Goal: Task Accomplishment & Management: Complete application form

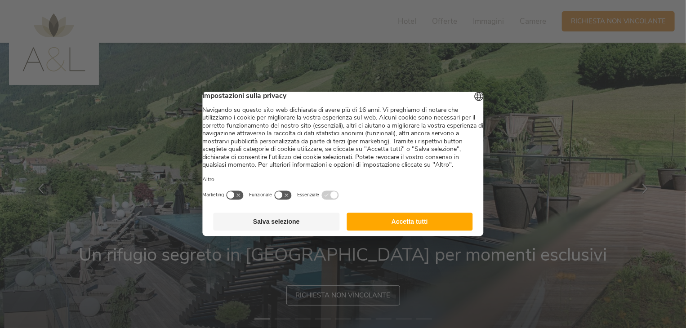
click at [395, 231] on button "Accetta tutti" at bounding box center [410, 222] width 126 height 18
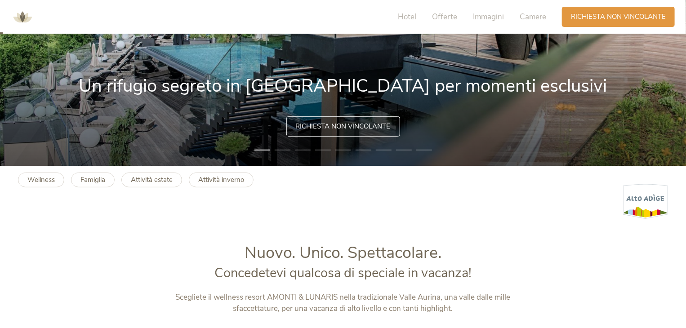
scroll to position [176, 0]
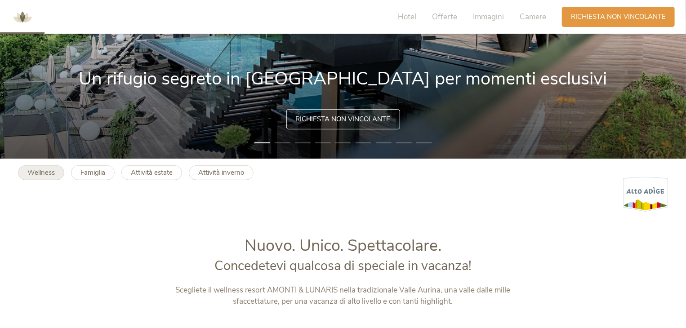
click at [47, 174] on b "Wellness" at bounding box center [40, 172] width 27 height 9
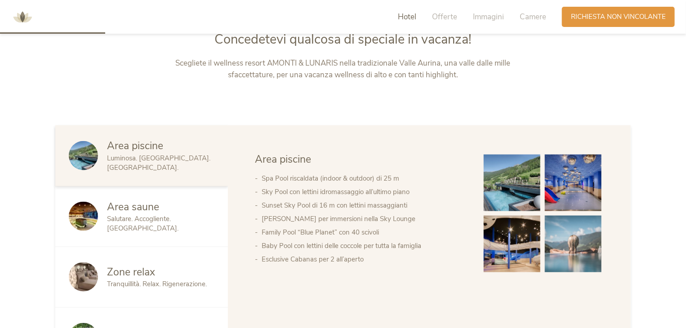
scroll to position [426, 0]
click at [174, 206] on div "Area saune Salutare. Accogliente. Piacevole." at bounding box center [141, 216] width 173 height 61
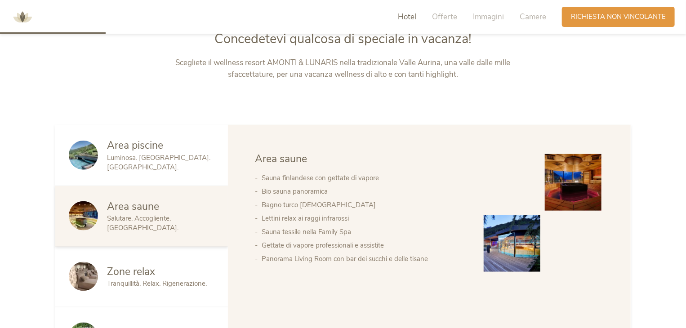
scroll to position [472, 0]
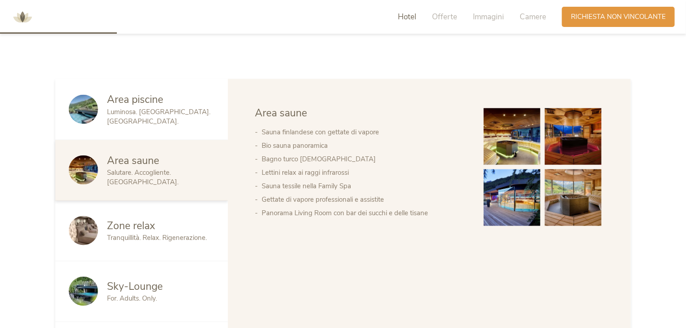
drag, startPoint x: 174, startPoint y: 206, endPoint x: 142, endPoint y: 203, distance: 32.5
click at [142, 219] on span "Zone relax" at bounding box center [131, 226] width 48 height 14
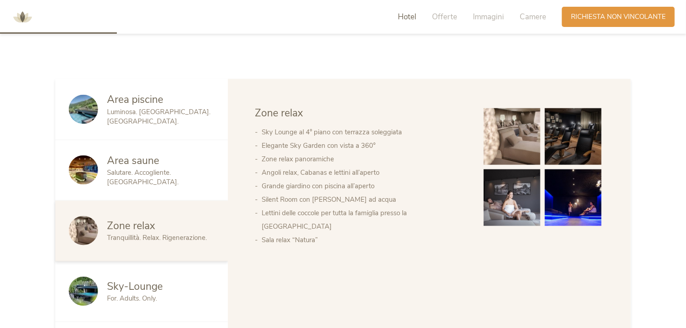
click at [154, 280] on span "Sky-Lounge" at bounding box center [135, 287] width 56 height 14
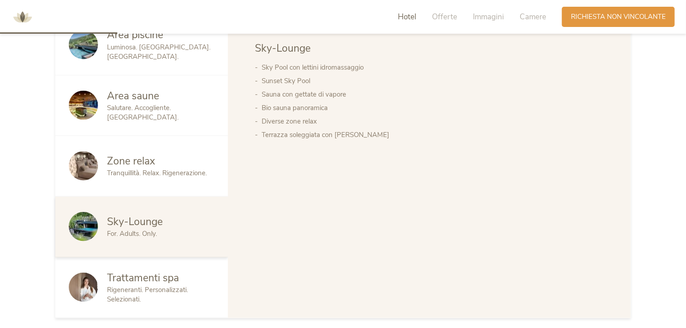
scroll to position [544, 0]
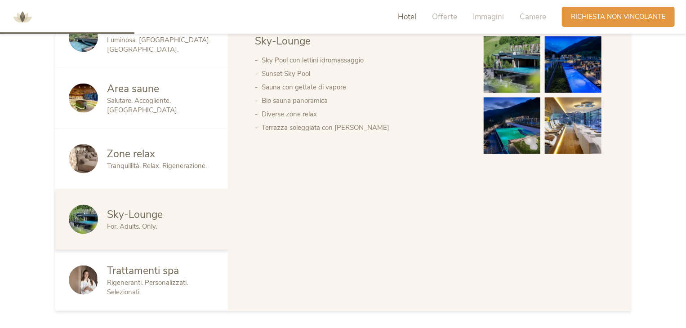
click at [145, 264] on span "Trattamenti spa" at bounding box center [143, 271] width 72 height 14
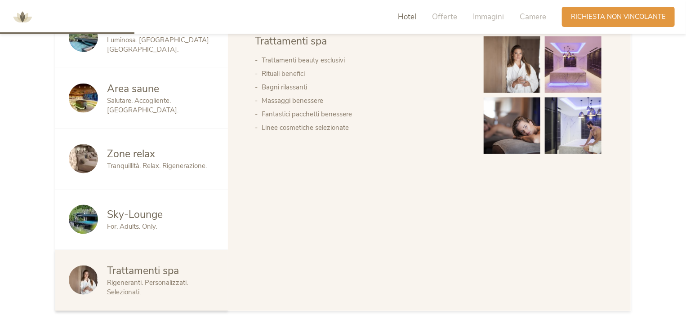
click at [157, 208] on span "Sky-Lounge" at bounding box center [135, 215] width 56 height 14
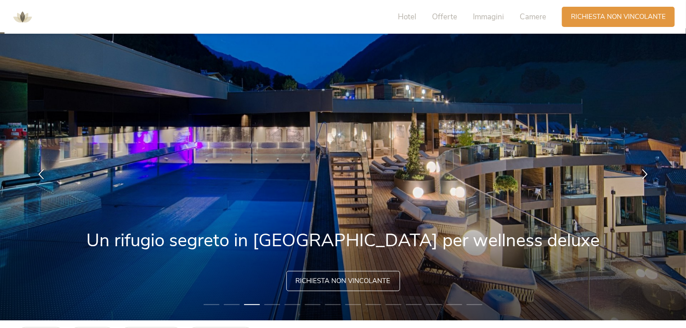
scroll to position [14, 0]
click at [446, 17] on span "Offerte" at bounding box center [444, 17] width 25 height 10
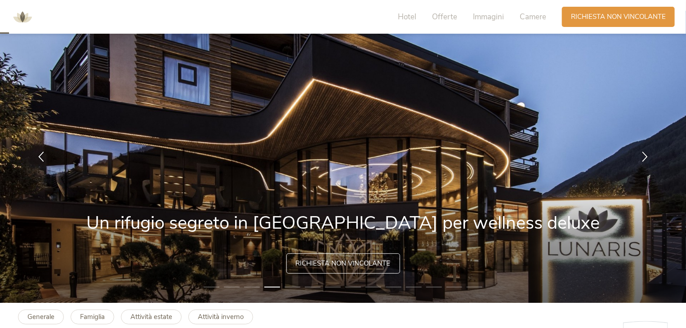
scroll to position [0, 0]
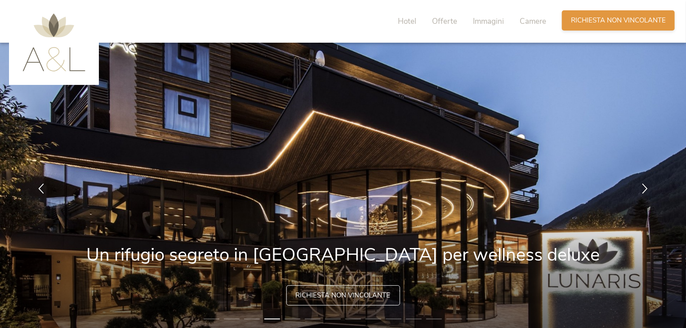
click at [606, 18] on span "Richiesta non vincolante" at bounding box center [618, 20] width 95 height 9
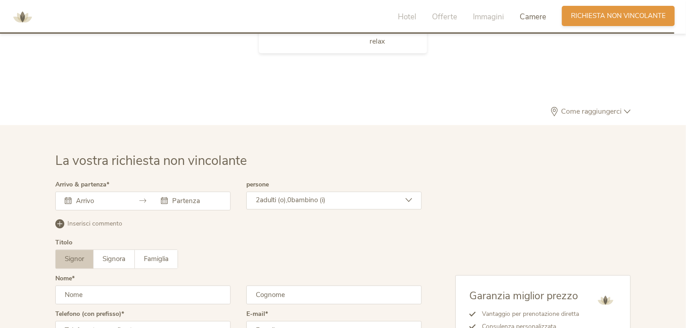
scroll to position [2729, 0]
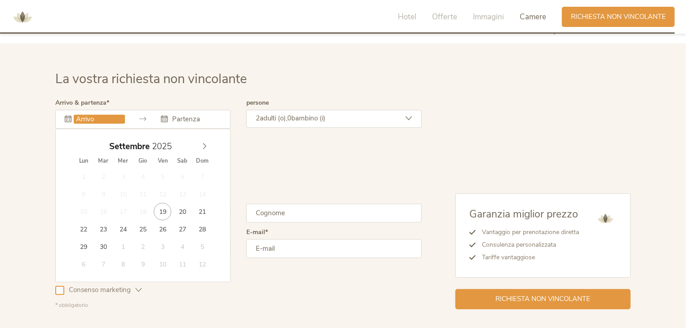
click at [95, 115] on input "text" at bounding box center [99, 119] width 51 height 9
type input "22.09.2025"
type input "25.09.2025"
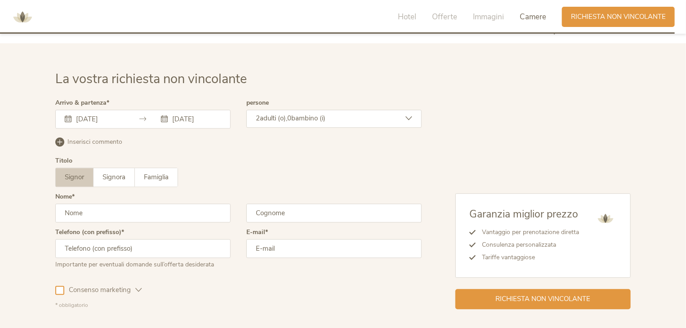
click at [180, 204] on input "text" at bounding box center [142, 213] width 175 height 19
type input "David"
click at [173, 239] on input "text" at bounding box center [142, 248] width 175 height 19
type input "+393476090070"
click at [271, 239] on input "email" at bounding box center [333, 248] width 175 height 19
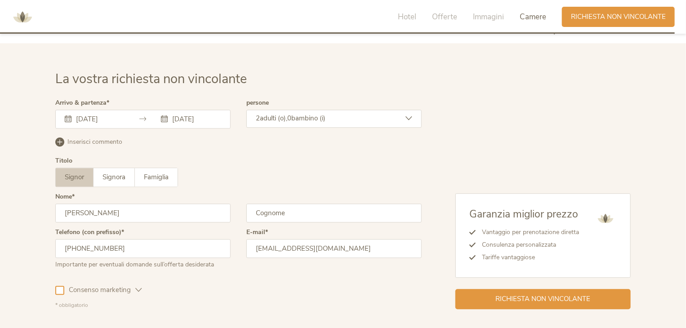
type input "passalentid@gmail.com"
click at [131, 286] on span "Consenso marketing" at bounding box center [99, 290] width 71 height 9
click at [88, 286] on span "Consenso marketing" at bounding box center [99, 290] width 71 height 9
click at [138, 287] on icon at bounding box center [138, 290] width 7 height 7
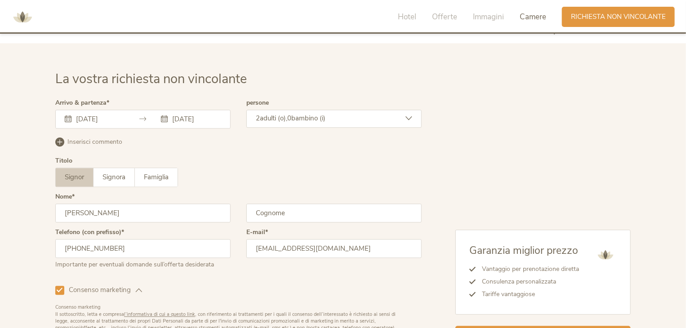
scroll to position [2812, 0]
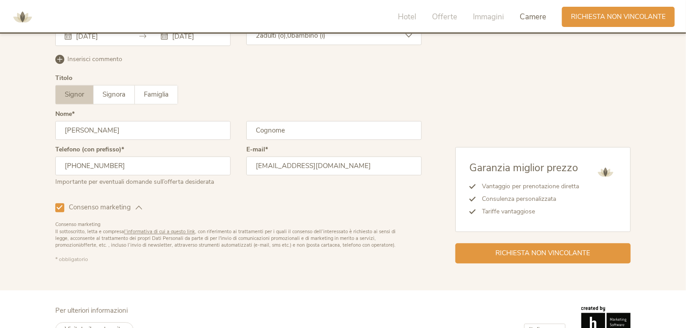
click at [62, 205] on icon at bounding box center [60, 208] width 6 height 6
click at [62, 203] on div at bounding box center [59, 207] width 9 height 9
click at [349, 165] on div "E-mail passalentid@gmail.com" at bounding box center [333, 170] width 175 height 47
click at [504, 248] on span "Richiesta non vincolante" at bounding box center [543, 252] width 95 height 9
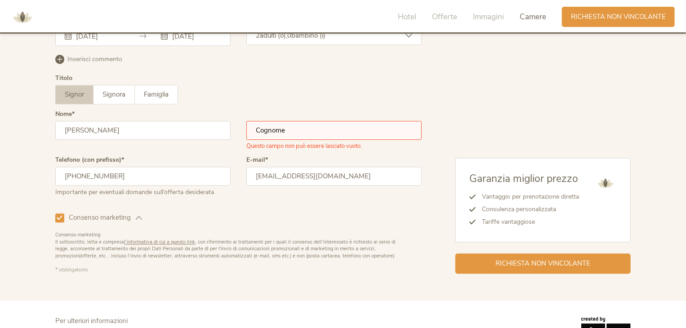
scroll to position [2822, 0]
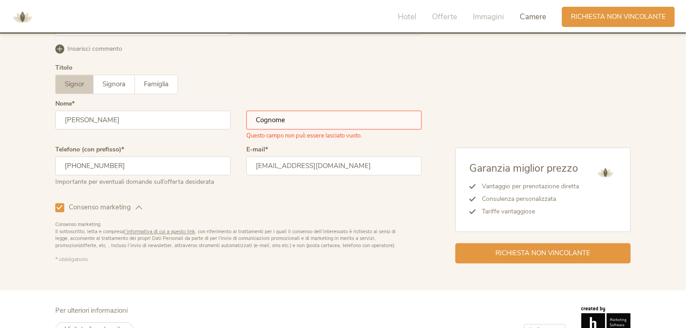
click at [291, 111] on input "text" at bounding box center [333, 120] width 175 height 19
type input "Passalenti"
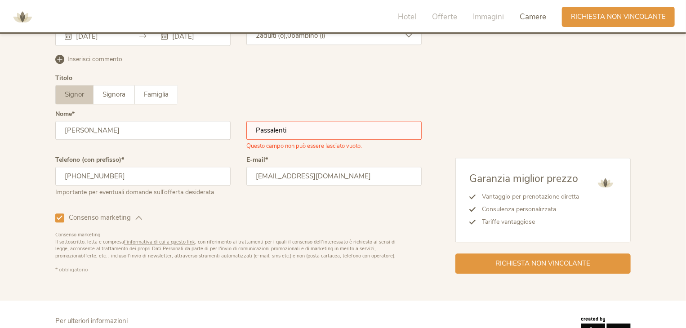
click at [63, 214] on div at bounding box center [59, 218] width 9 height 9
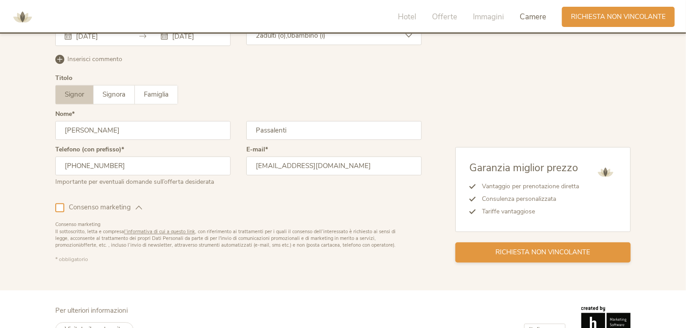
click at [518, 248] on span "Richiesta non vincolante" at bounding box center [543, 252] width 95 height 9
